Goal: Navigation & Orientation: Find specific page/section

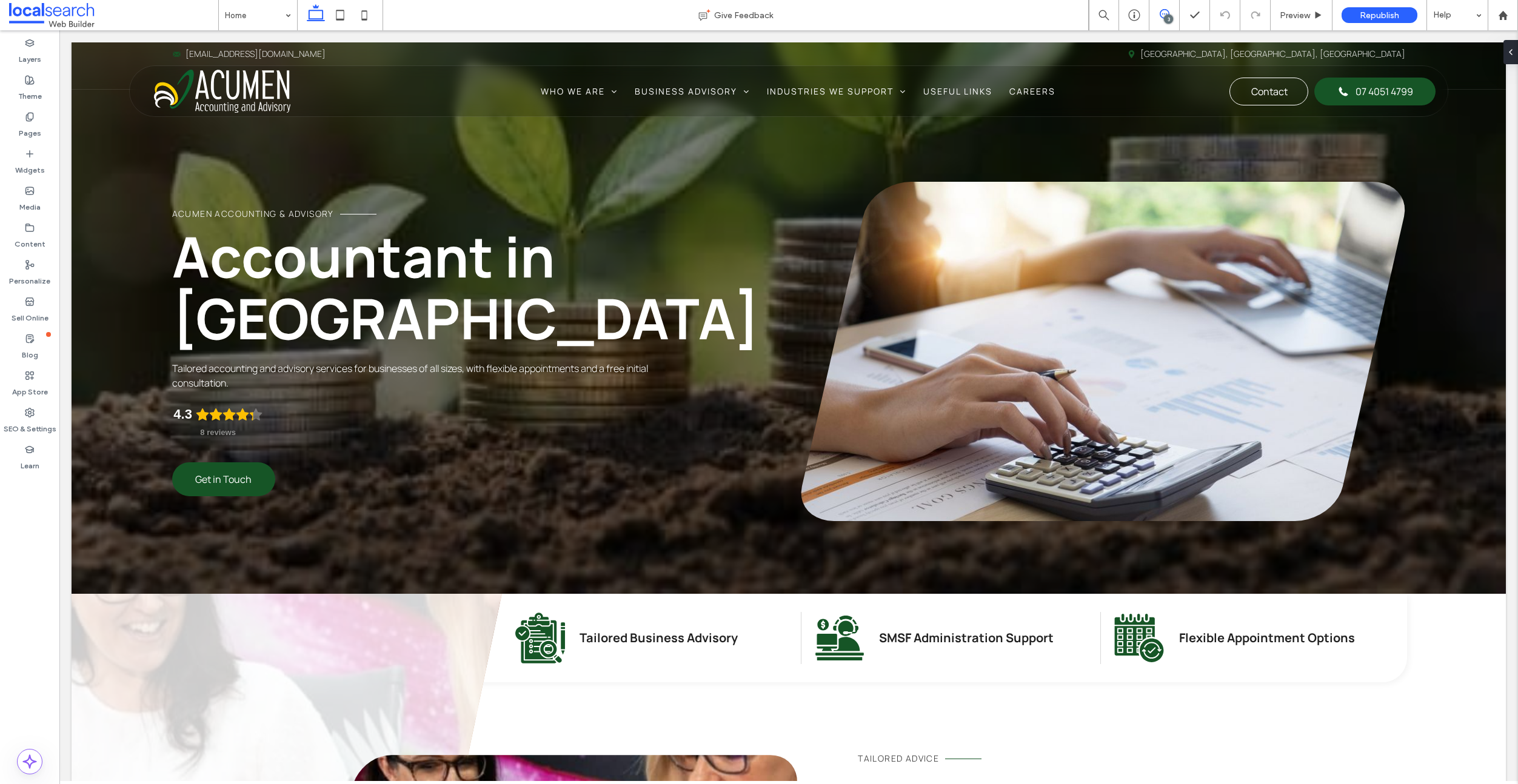
click at [1162, 17] on use at bounding box center [1164, 13] width 10 height 10
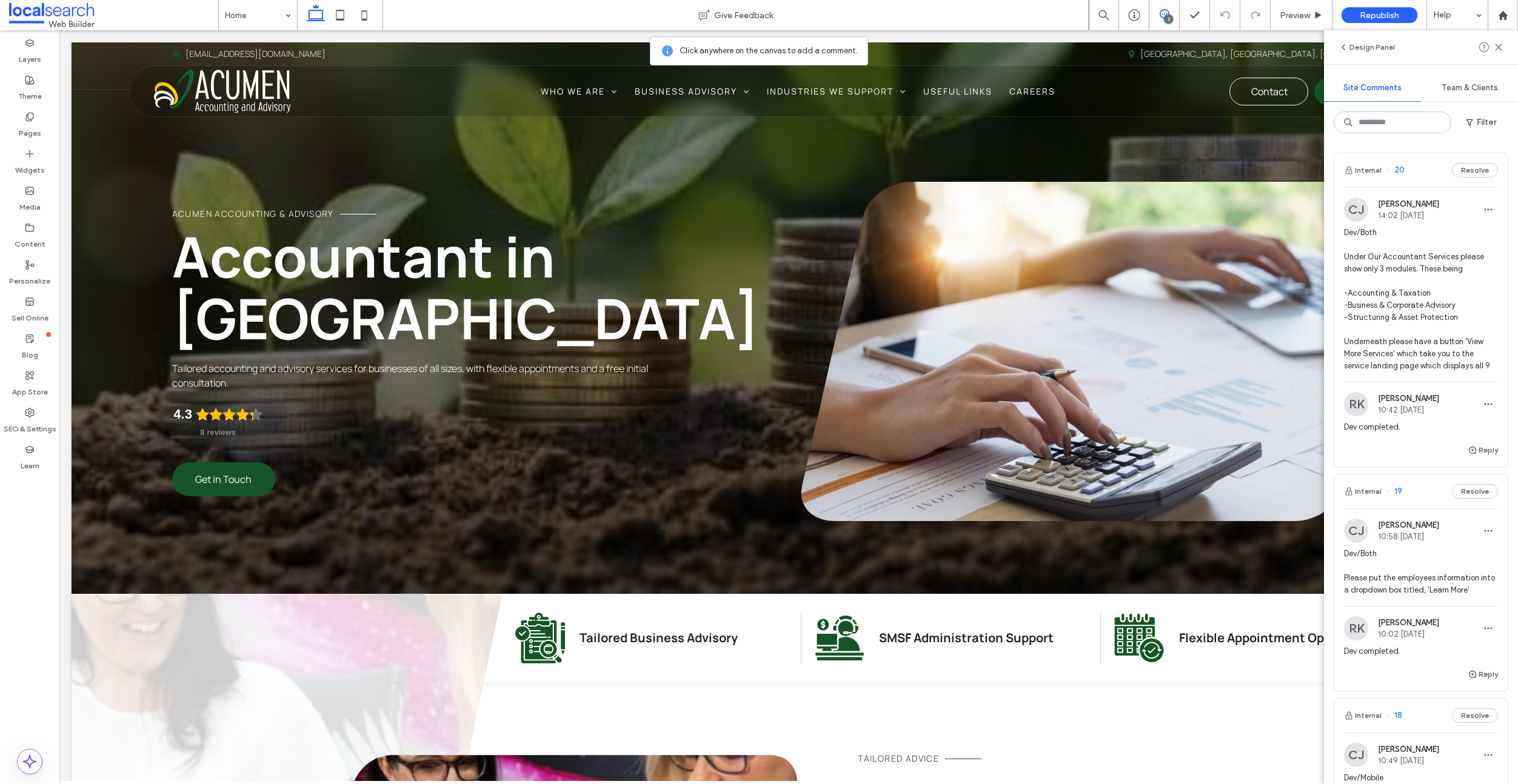
click at [1160, 12] on icon at bounding box center [1164, 13] width 10 height 10
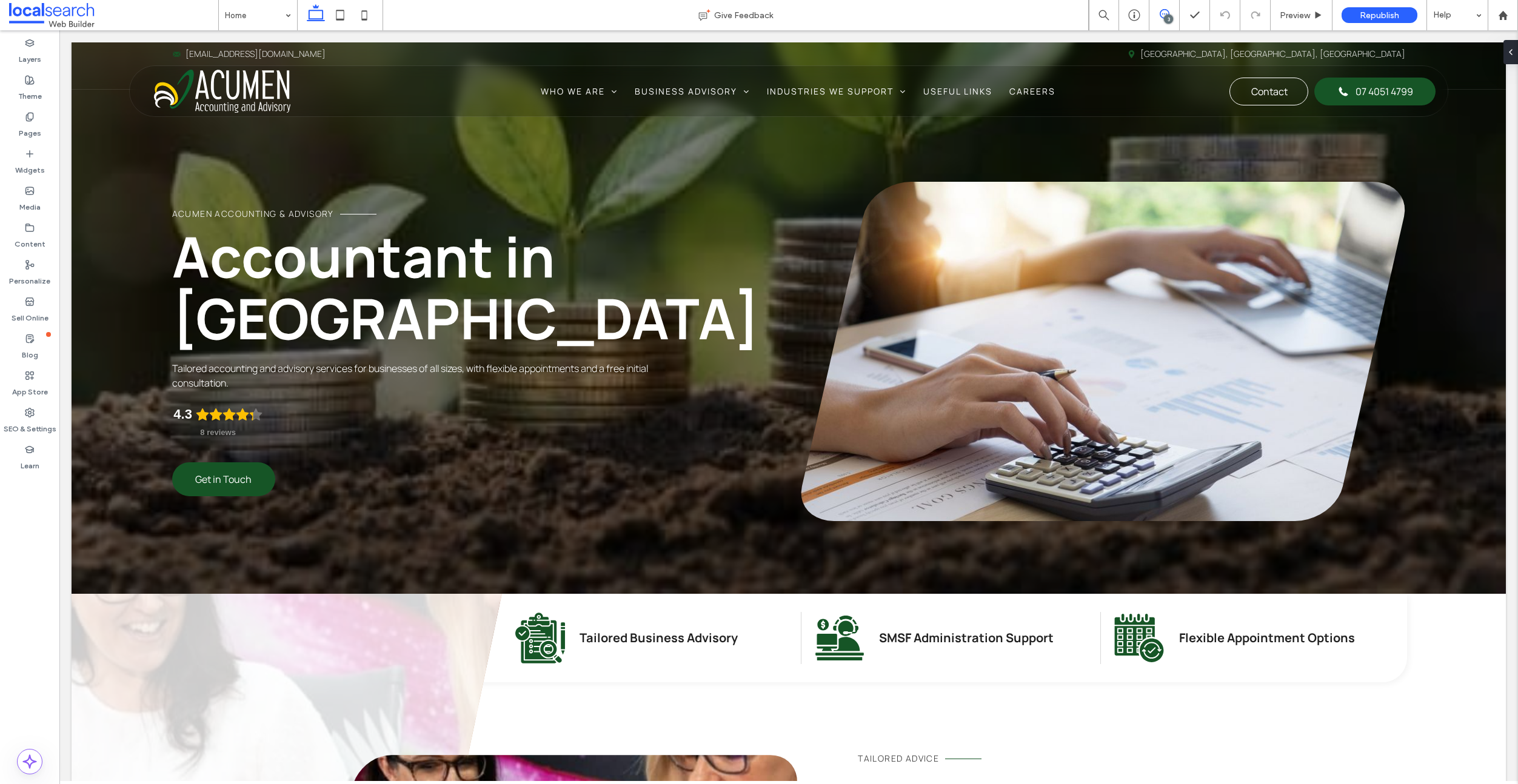
click at [1165, 12] on icon at bounding box center [1164, 13] width 10 height 10
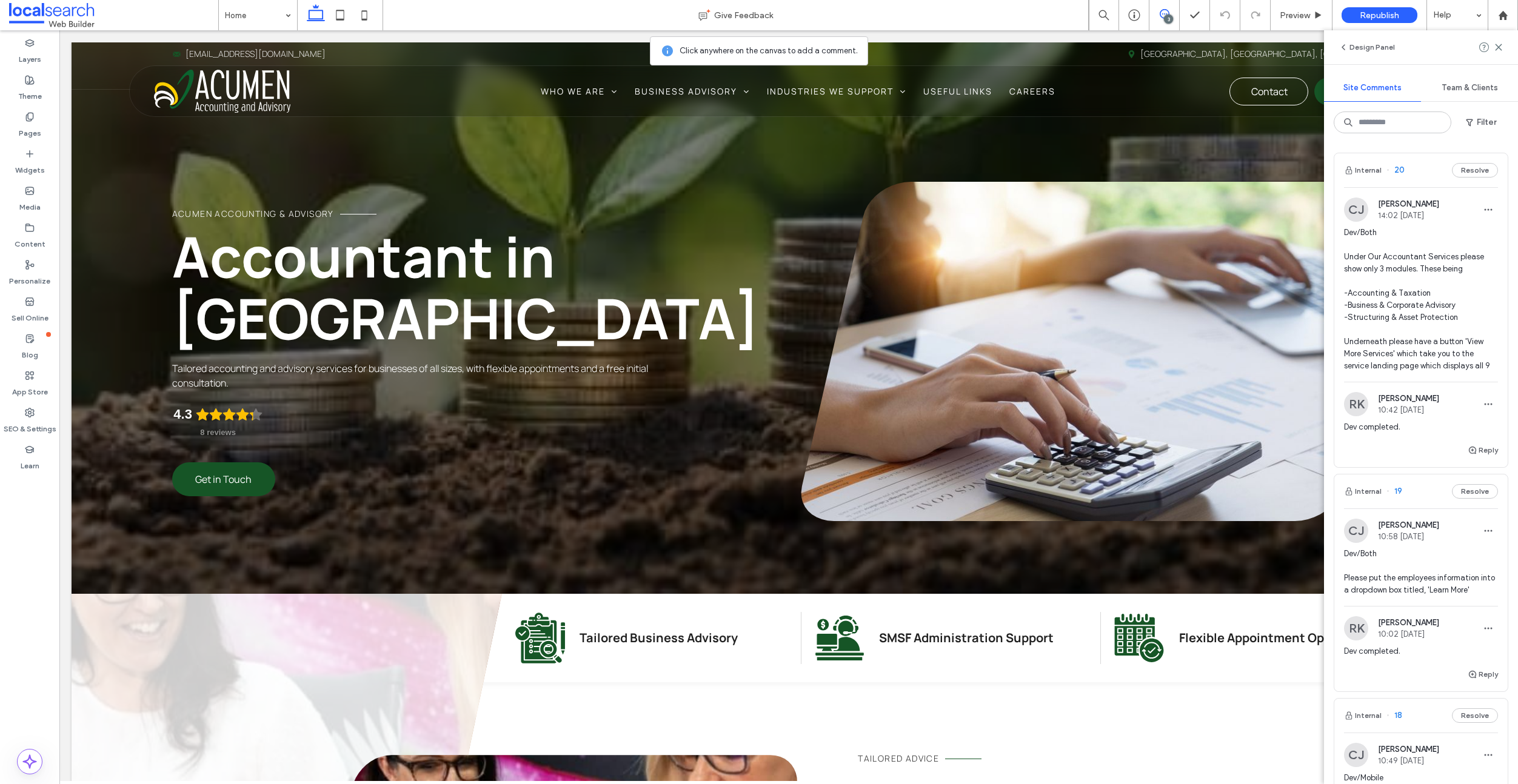
scroll to position [27, 0]
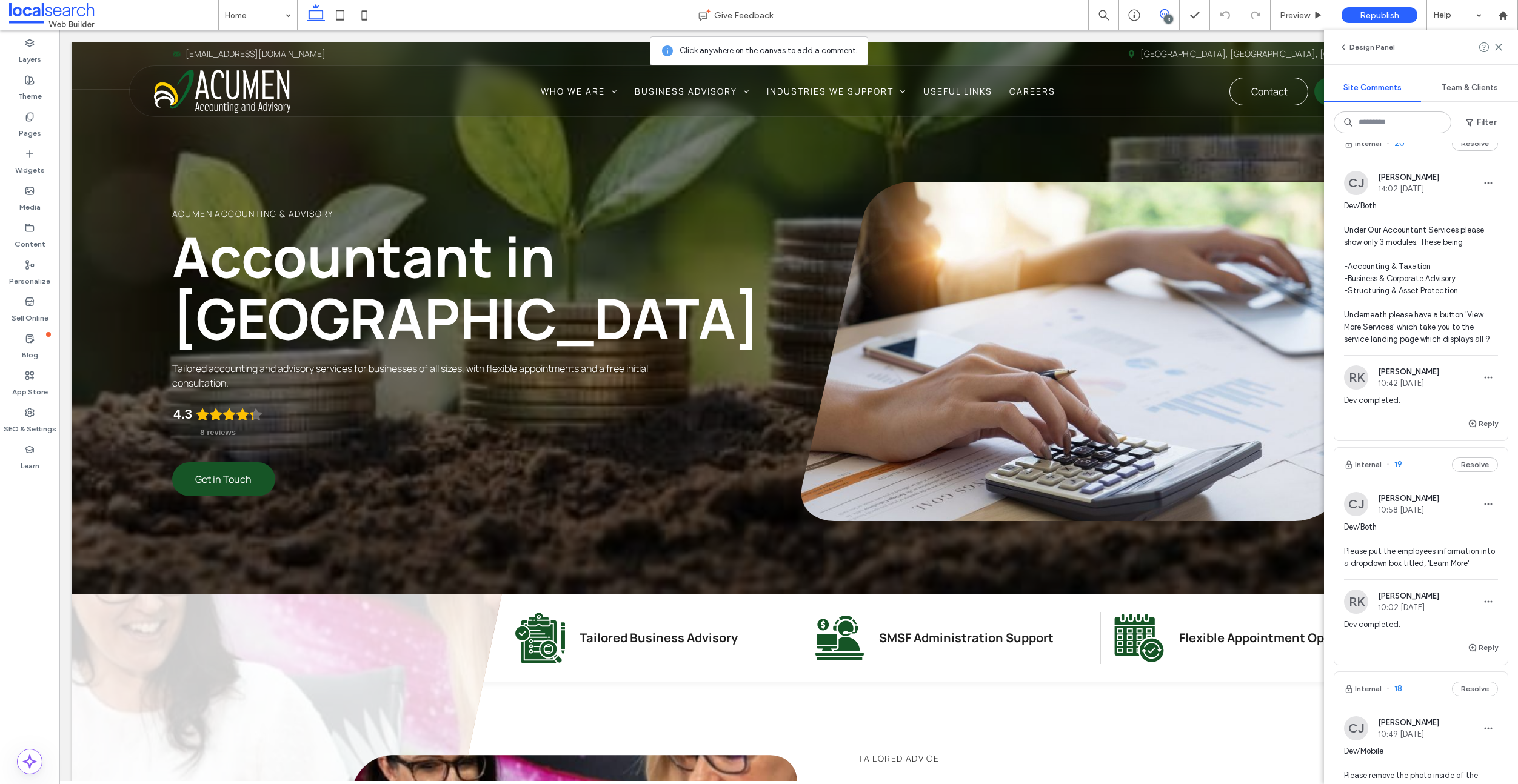
click at [1427, 532] on span "Dev/Both Please put the employees information into a dropdown box titled, 'Lear…" at bounding box center [1421, 545] width 154 height 48
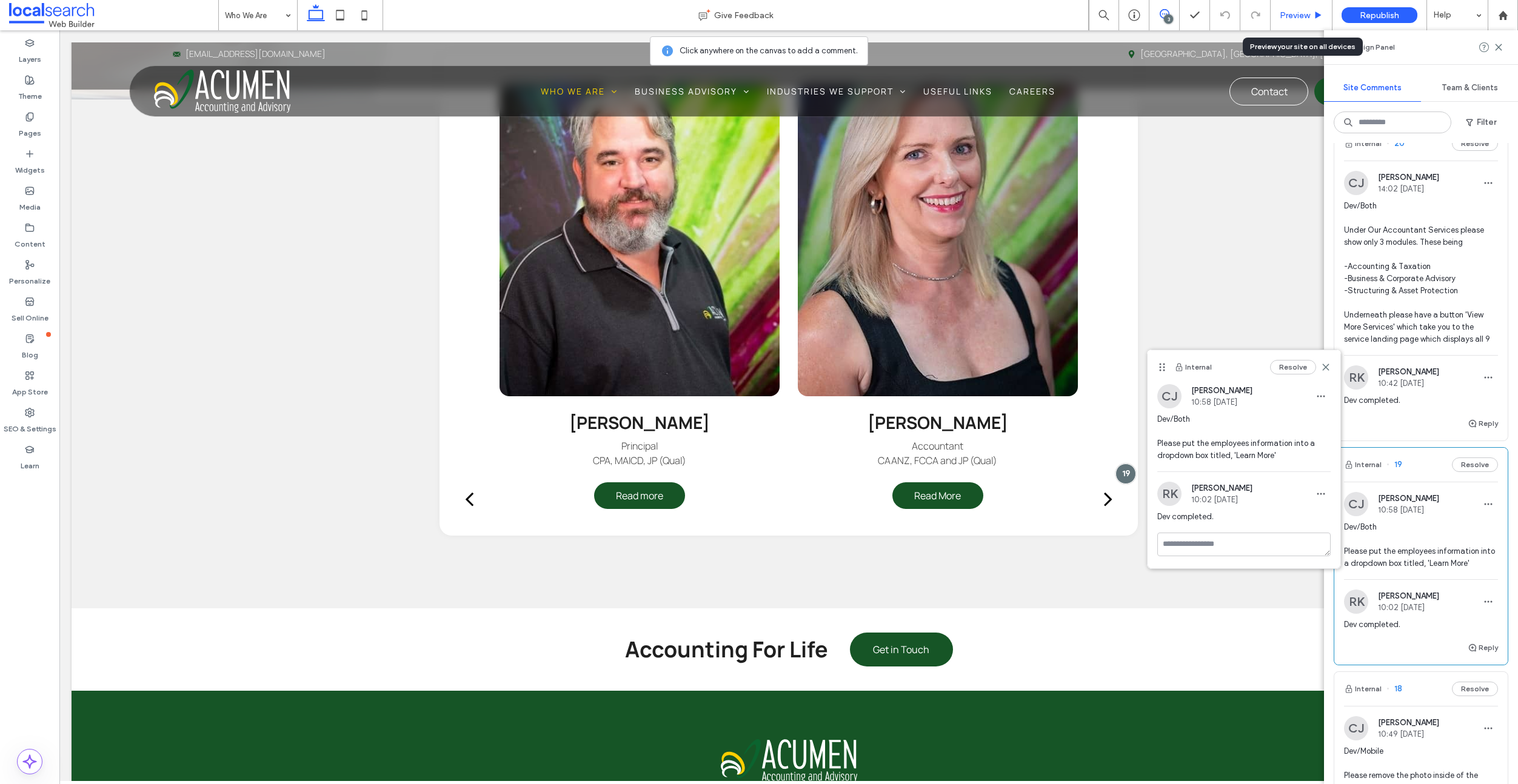
click at [1302, 14] on span "Preview" at bounding box center [1295, 15] width 31 height 11
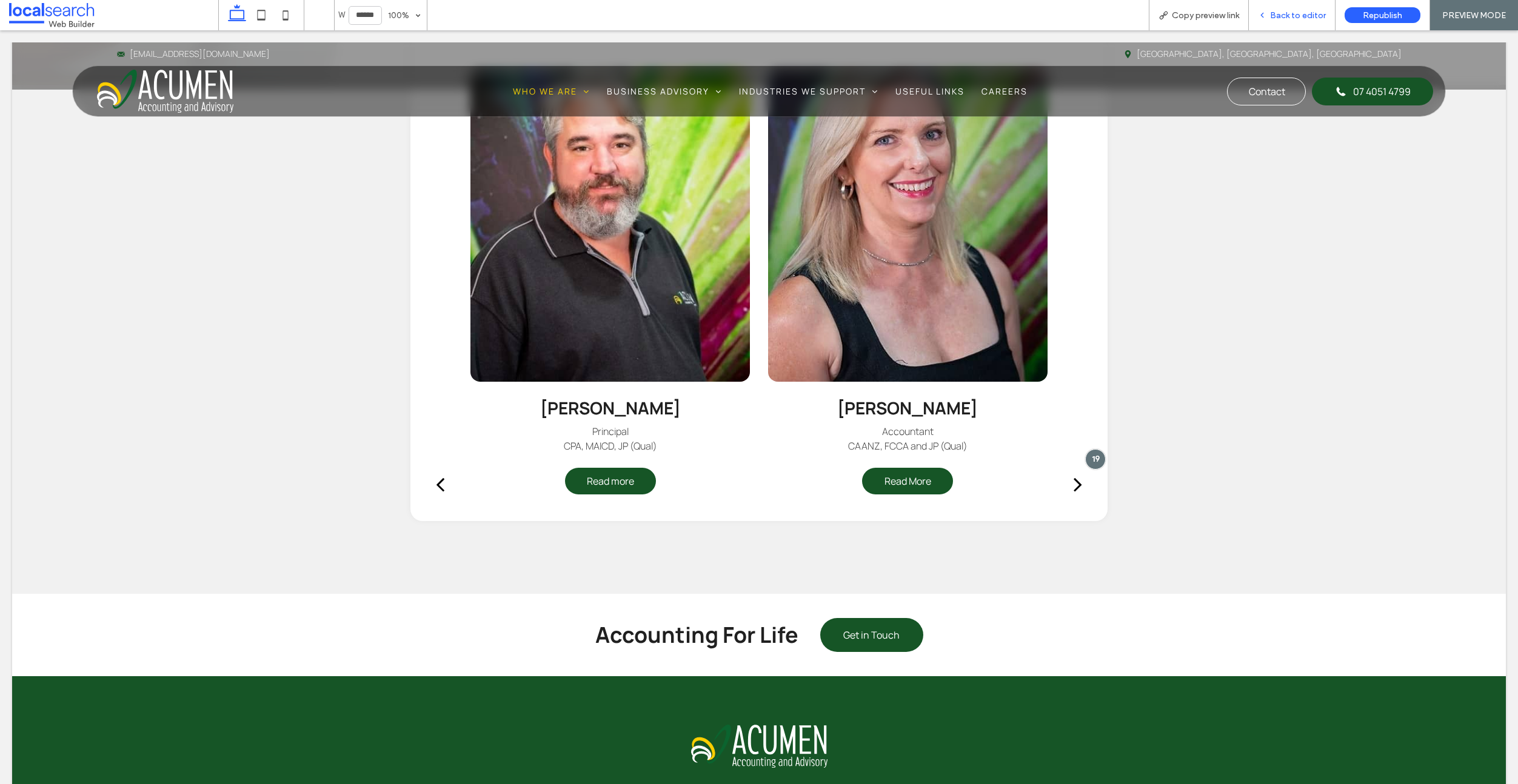
scroll to position [812, 0]
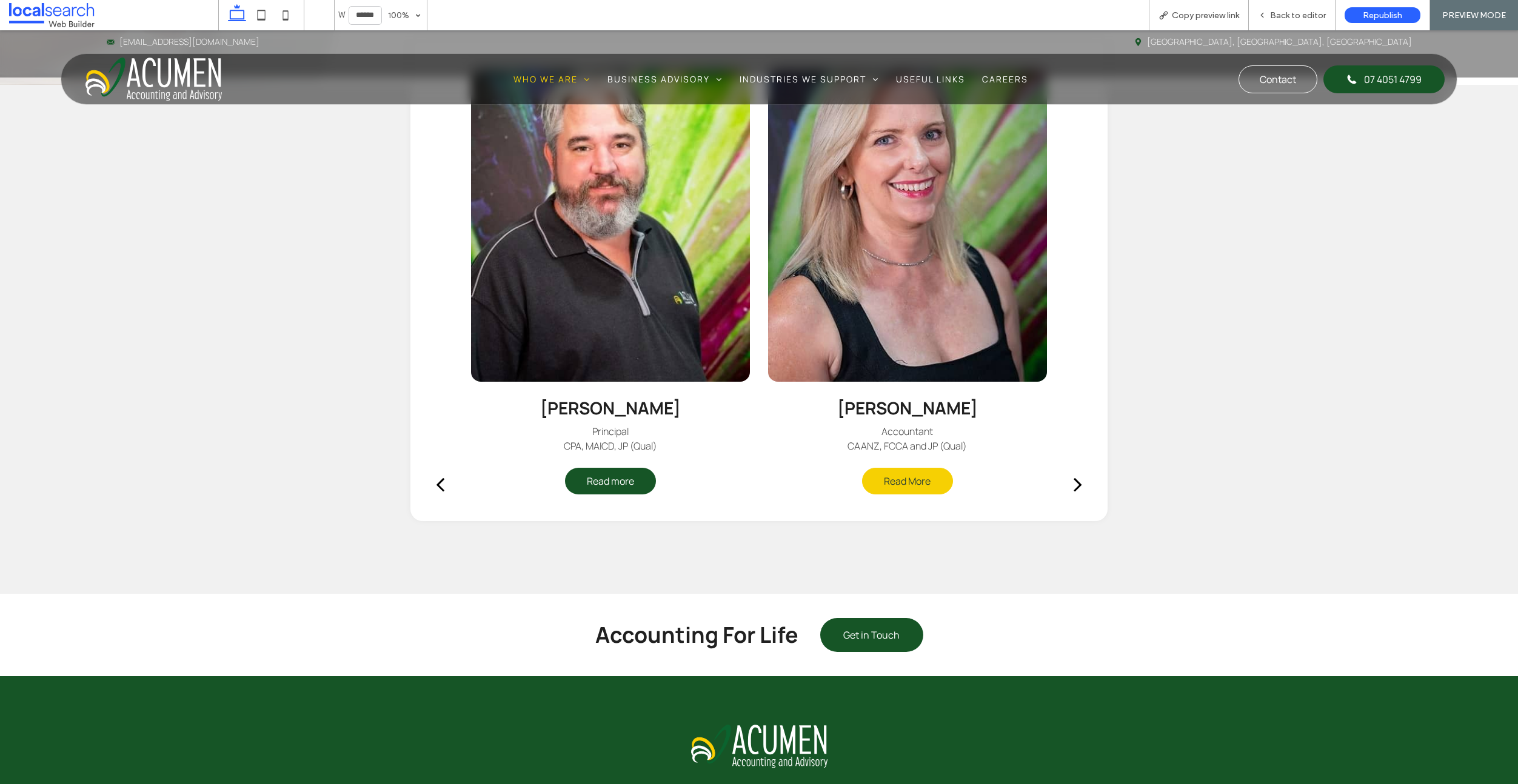
click at [912, 485] on span "Read More" at bounding box center [908, 480] width 65 height 25
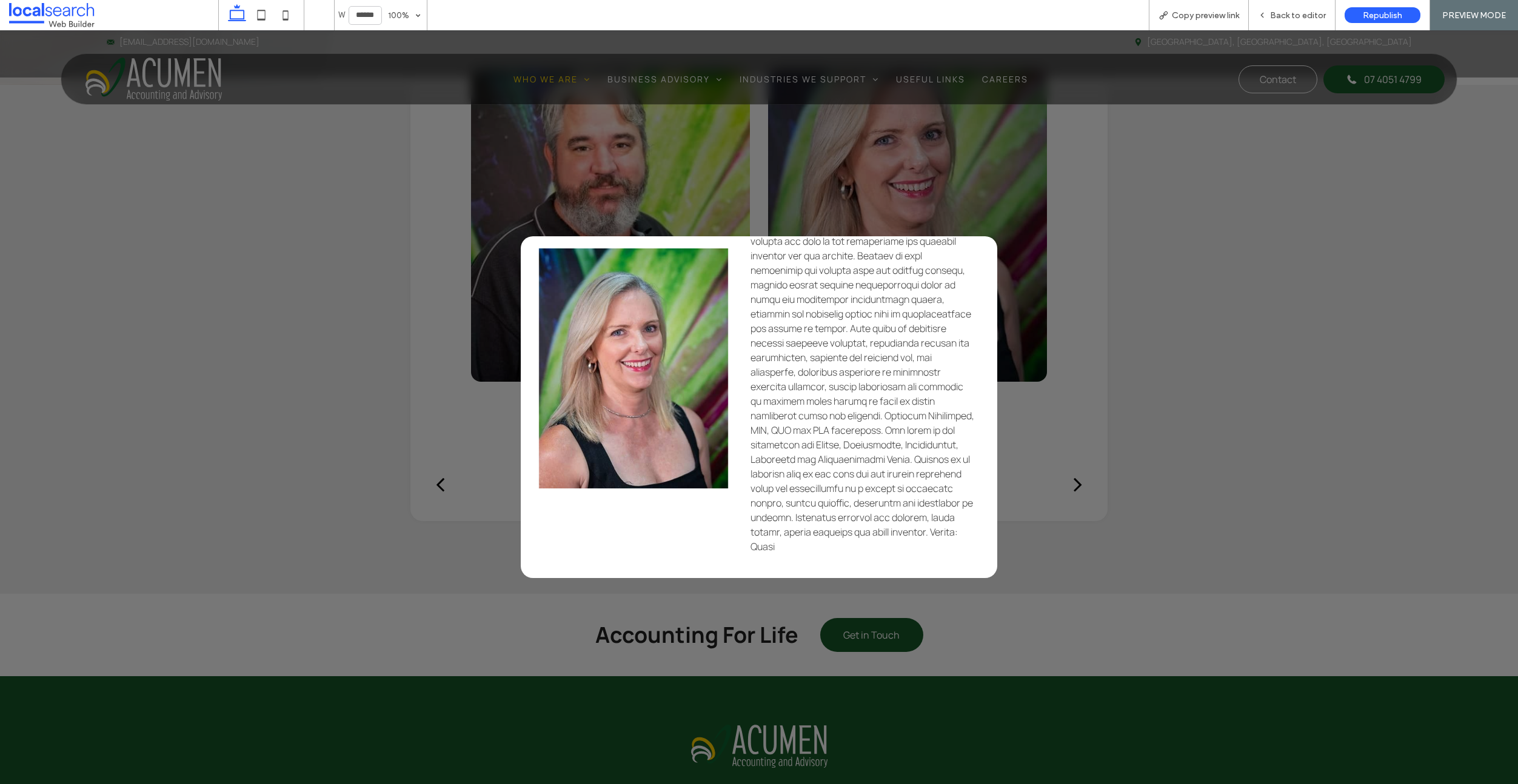
scroll to position [0, 0]
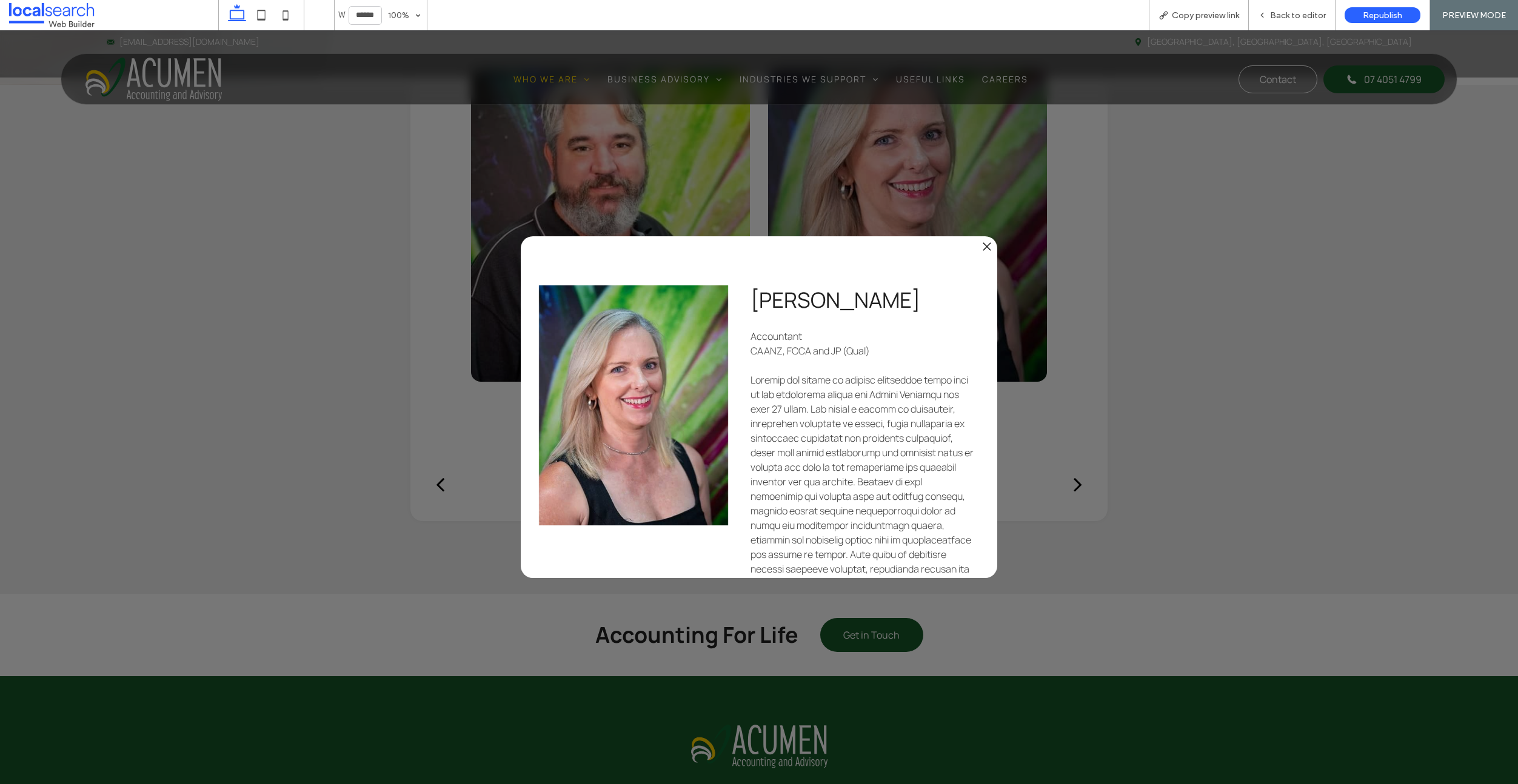
click at [1076, 409] on div ".st0-1091118977{fill-rule:evenodd;clip-rule:evenodd;} [PERSON_NAME] Accountant …" at bounding box center [759, 407] width 1518 height 753
click at [974, 251] on div ".st0-1091118977{fill-rule:evenodd;clip-rule:evenodd;}" at bounding box center [759, 246] width 477 height 20
click at [983, 246] on icon ".st0-1091118977{fill-rule:evenodd;clip-rule:evenodd;}" at bounding box center [986, 246] width 9 height 9
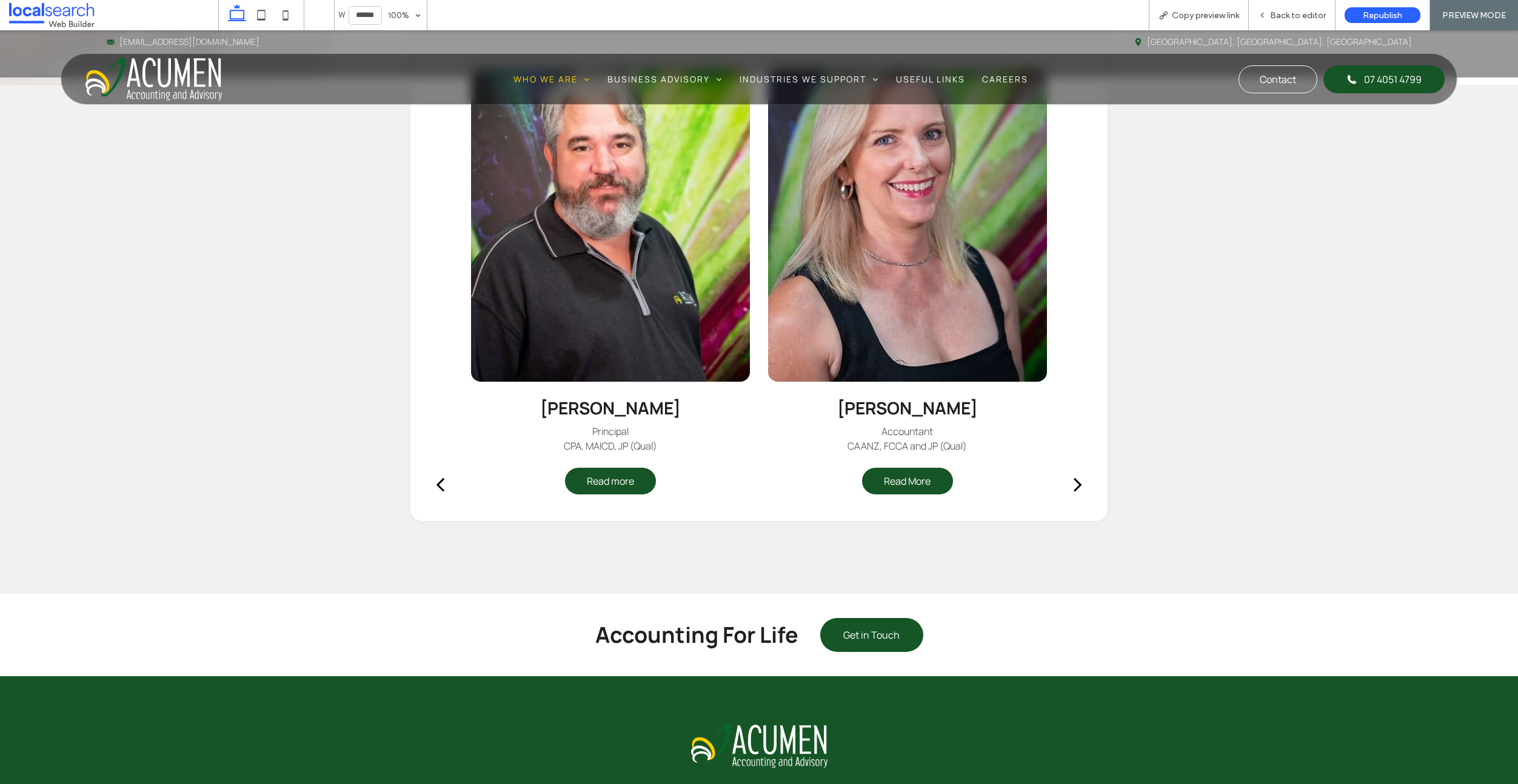
click at [1066, 486] on button "next" at bounding box center [1078, 483] width 28 height 63
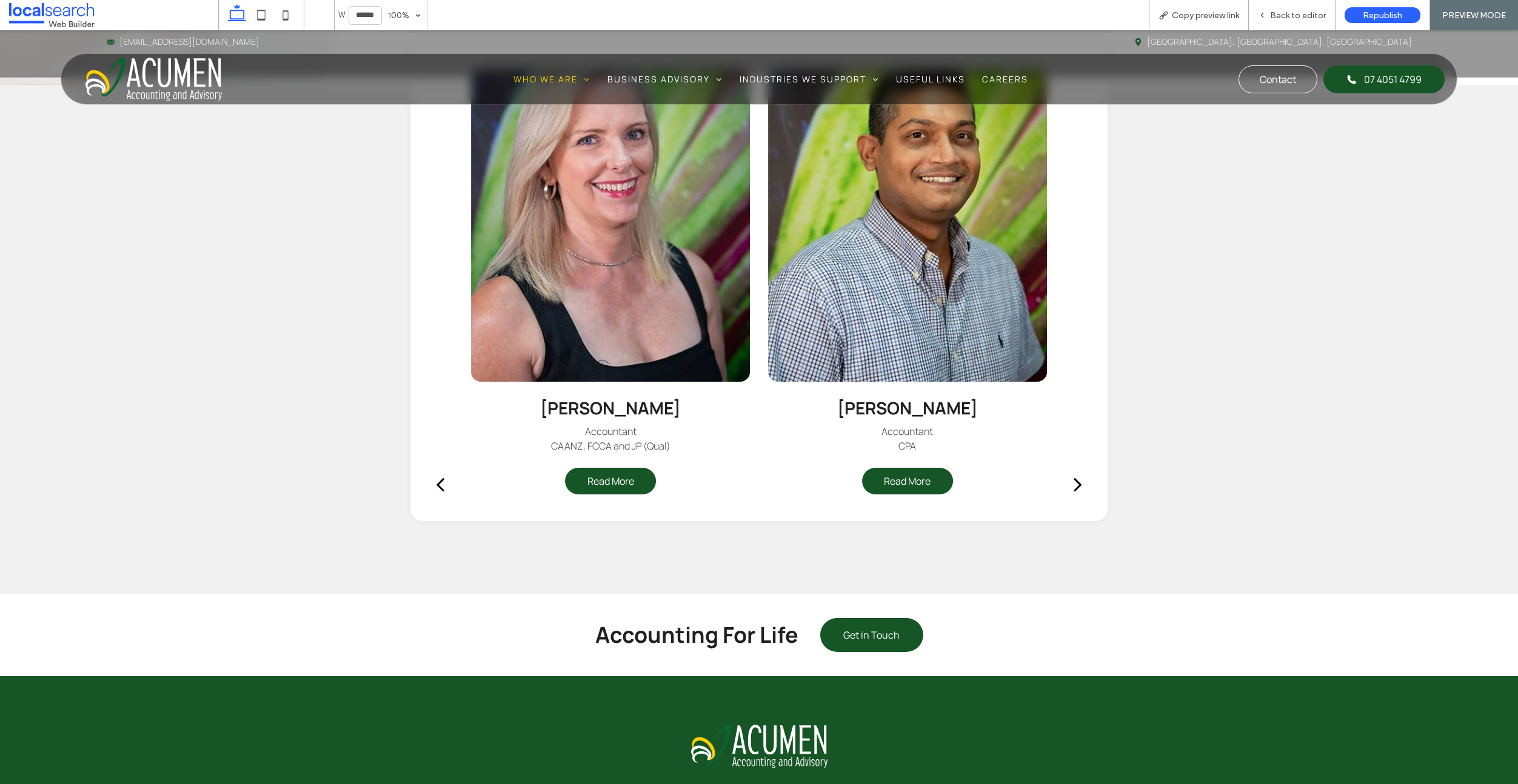
drag, startPoint x: 1058, startPoint y: 483, endPoint x: 1091, endPoint y: 483, distance: 33.0
click at [1058, 483] on div "[PERSON_NAME] Principal CPA, MAICD, JP (Qual) Read more [PERSON_NAME] Accountan…" at bounding box center [759, 491] width 665 height 842
click at [1091, 483] on div "[PERSON_NAME] Principal CPA, MAICD, JP (Qual) Read more [PERSON_NAME] Accountan…" at bounding box center [759, 481] width 684 height 842
click at [931, 481] on span "Read More" at bounding box center [908, 480] width 65 height 25
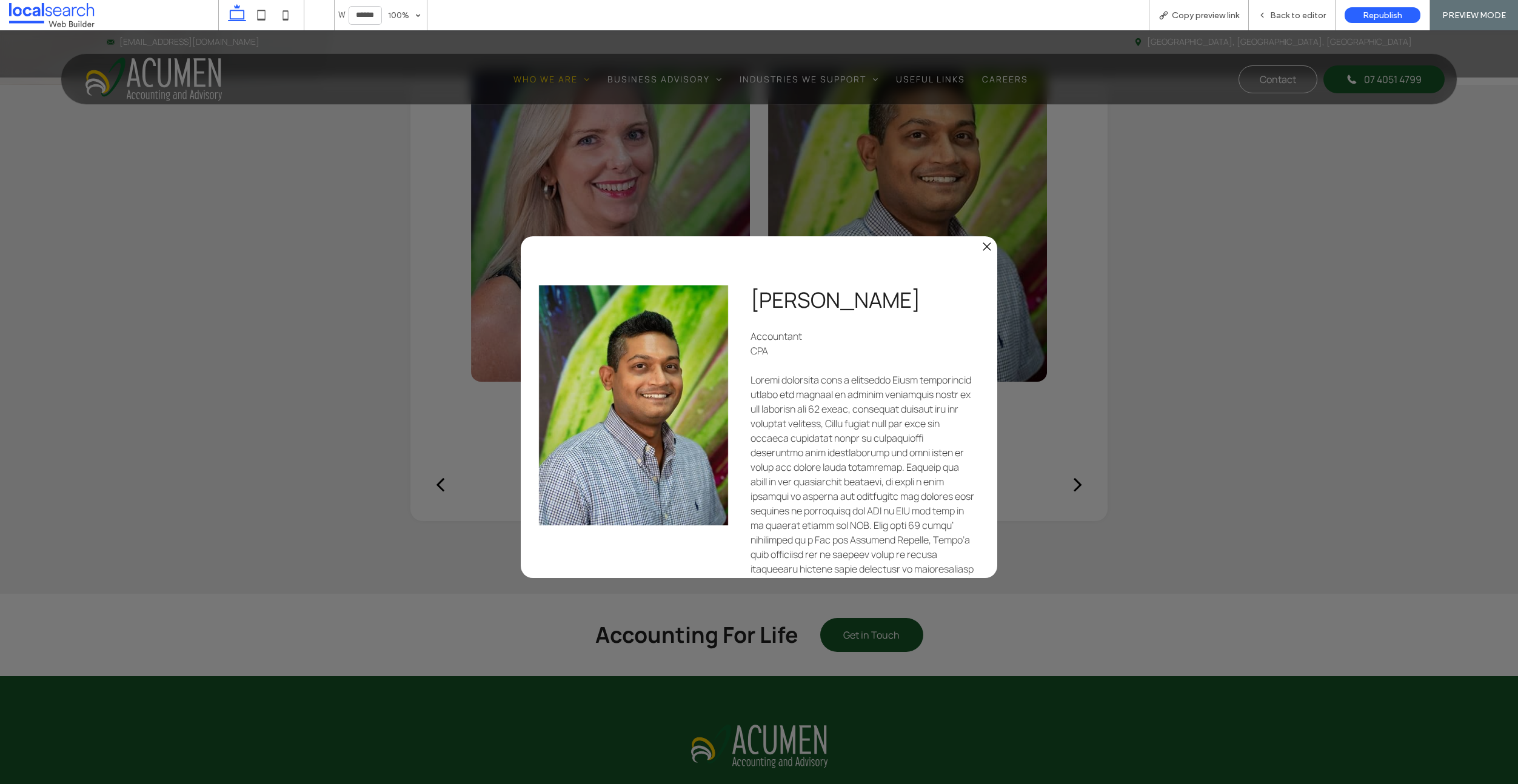
scroll to position [182, 0]
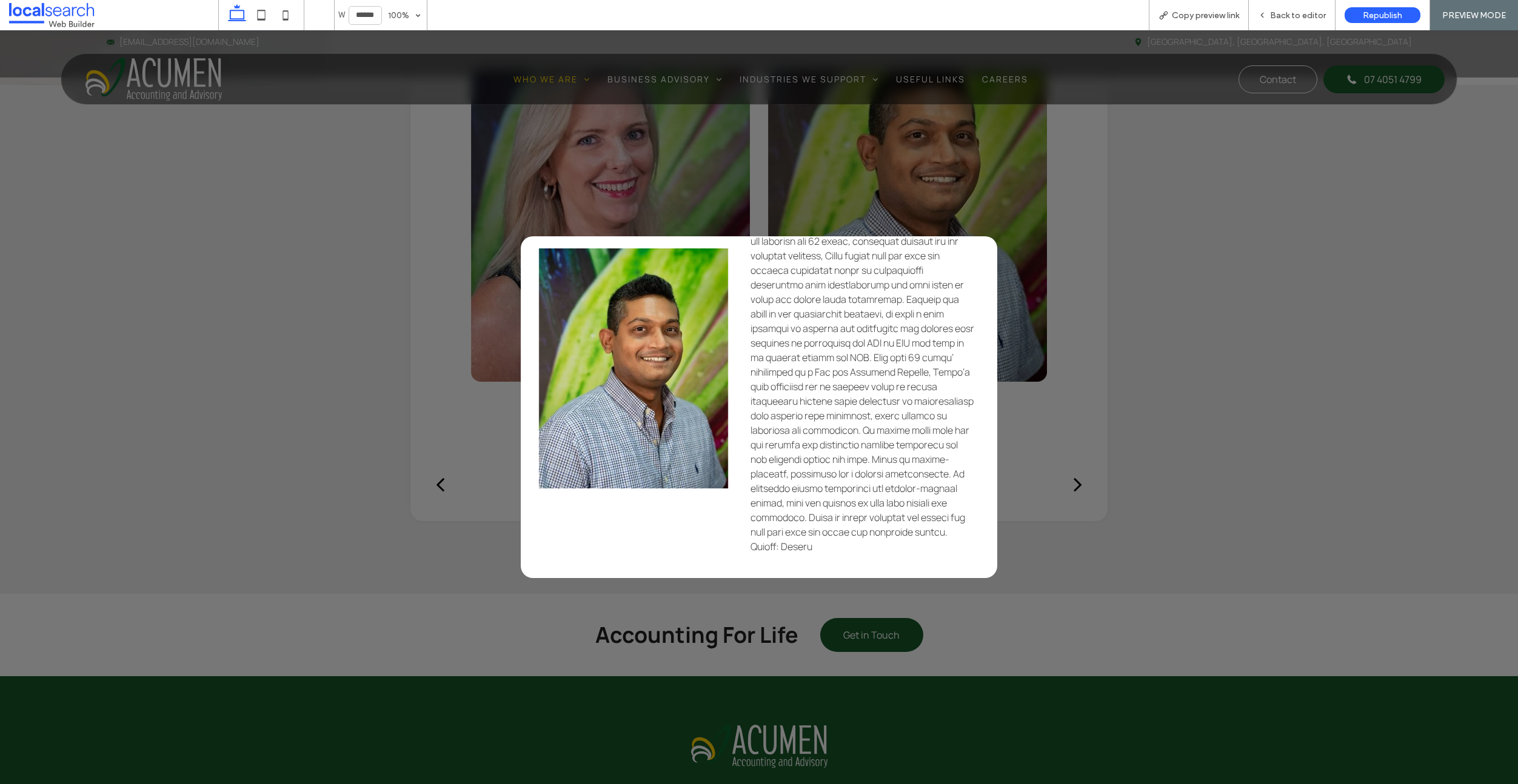
click at [1019, 454] on div ".st0-1091118977{fill-rule:evenodd;clip-rule:evenodd;} [PERSON_NAME] Accountant …" at bounding box center [759, 407] width 1518 height 753
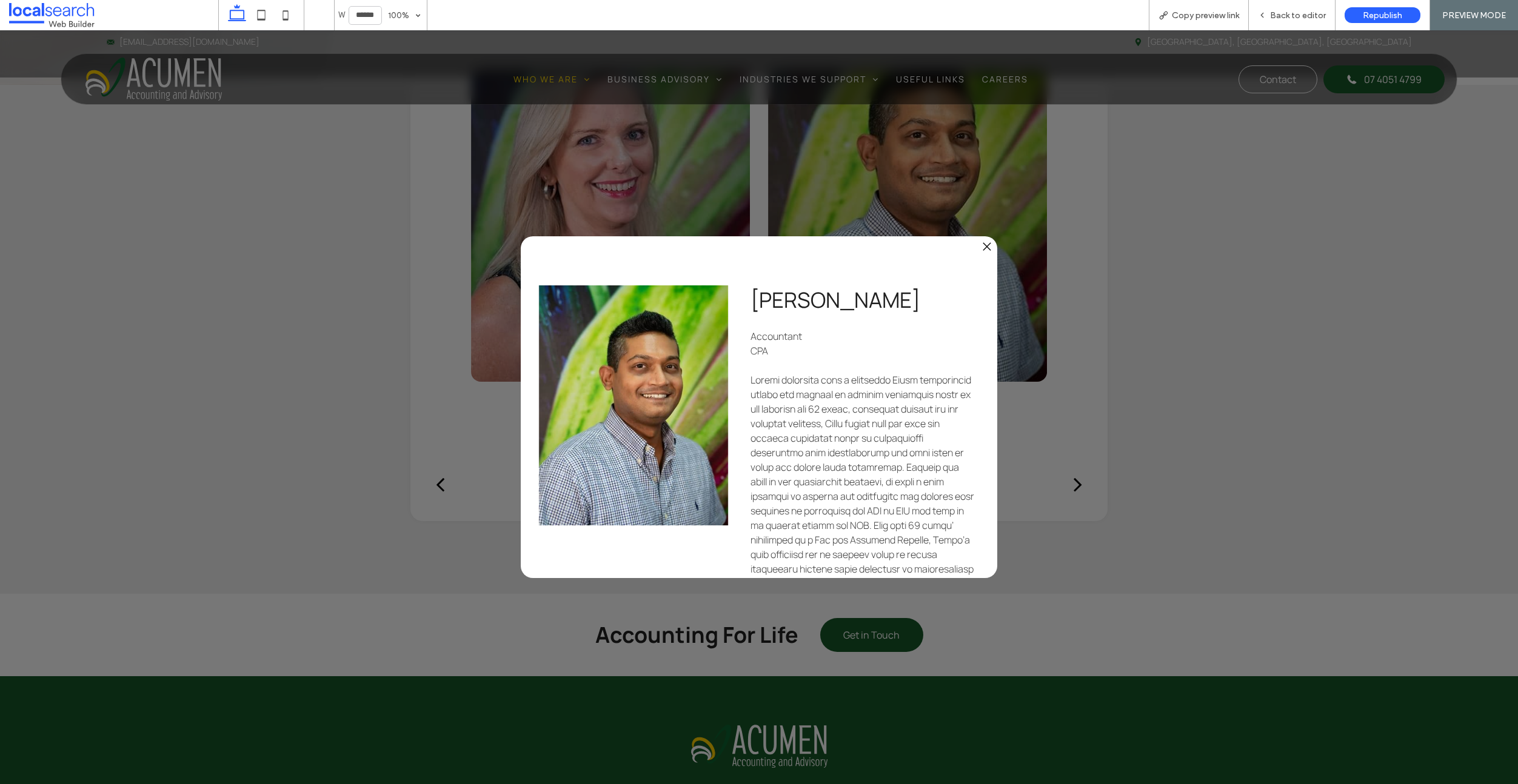
click at [979, 251] on div ".st0-1091118977{fill-rule:evenodd;clip-rule:evenodd;}" at bounding box center [759, 246] width 477 height 20
click at [983, 245] on icon ".st0-1091118977{fill-rule:evenodd;clip-rule:evenodd;}" at bounding box center [986, 246] width 9 height 9
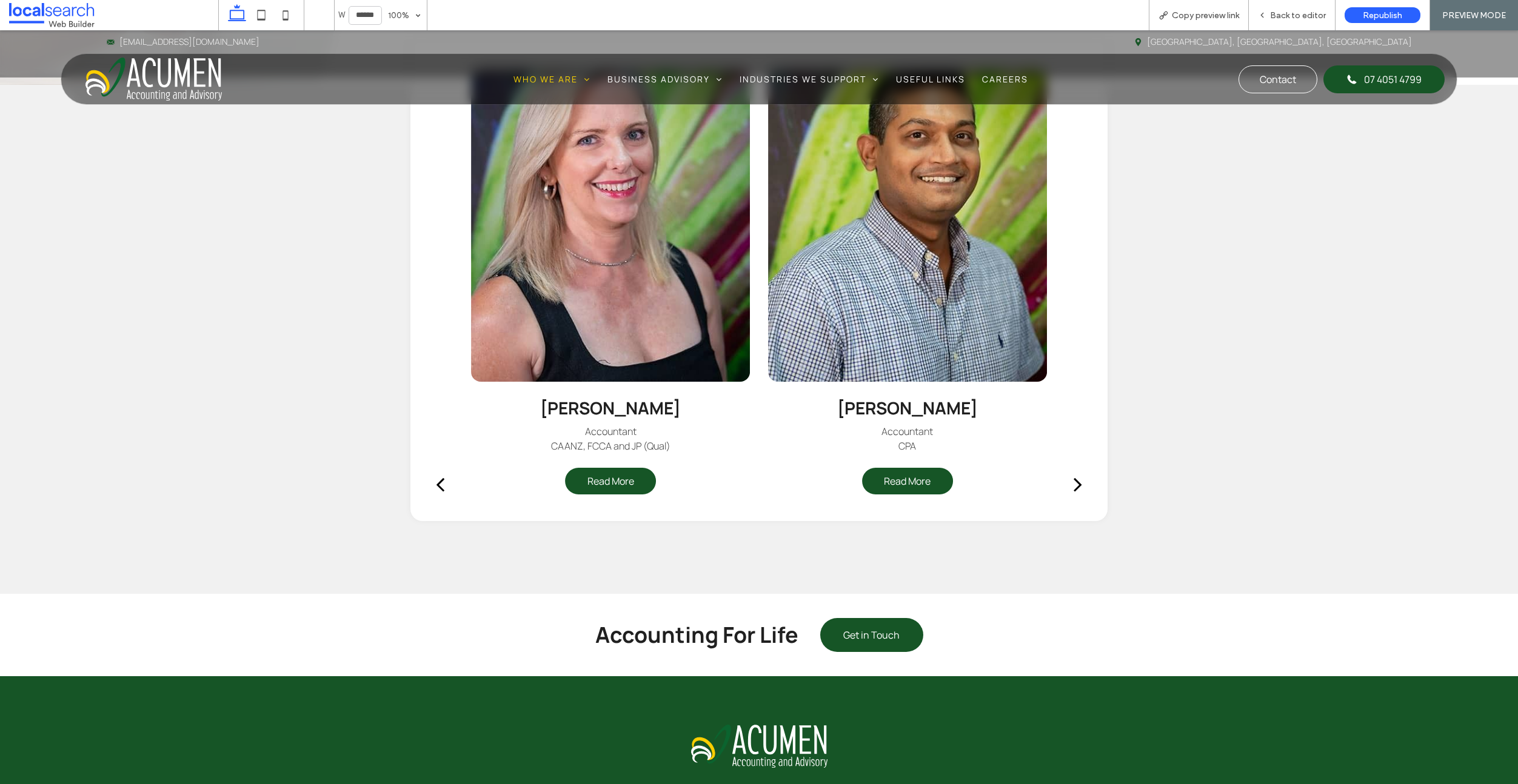
click at [1267, 282] on div "[PERSON_NAME] Principal CPA, MAICD, JP (Qual) Read more [PERSON_NAME] Accountan…" at bounding box center [759, 339] width 1518 height 509
